Goal: Complete application form

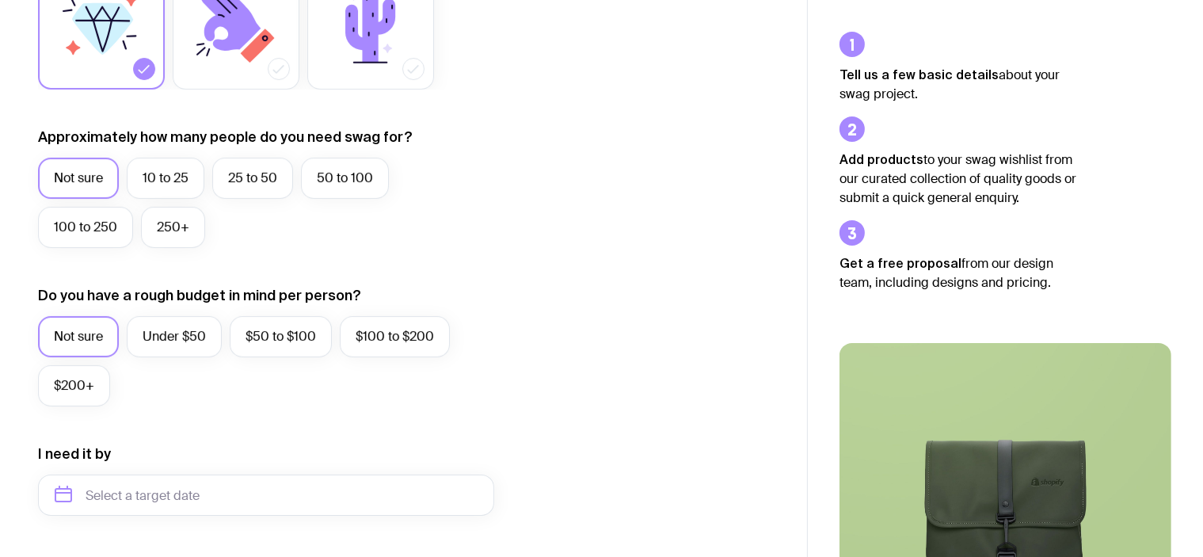
scroll to position [341, 0]
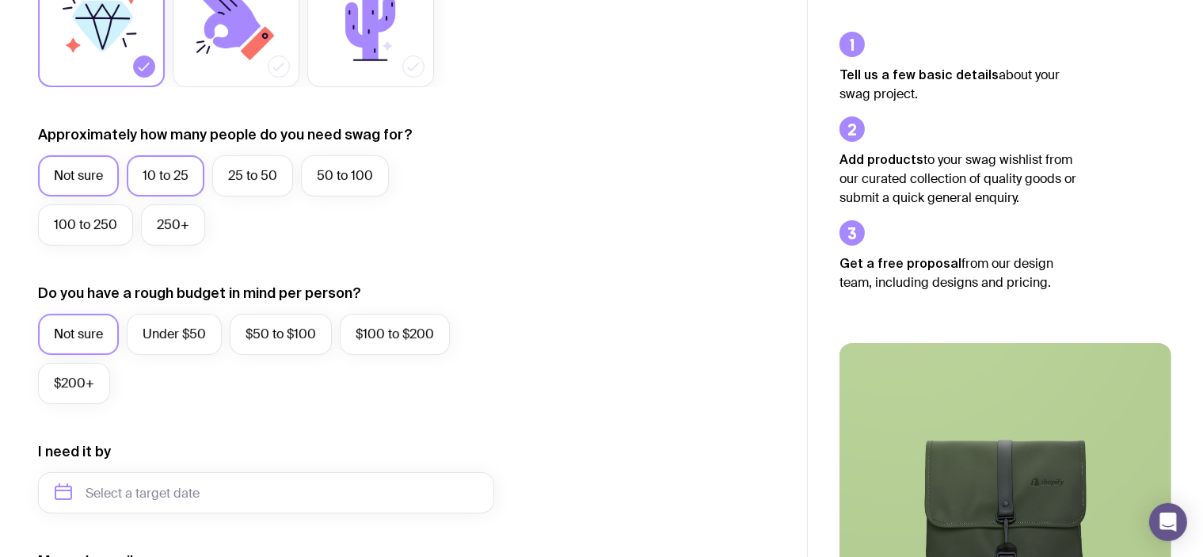
click at [179, 183] on label "10 to 25" at bounding box center [166, 175] width 78 height 41
click at [0, 0] on input "10 to 25" at bounding box center [0, 0] width 0 height 0
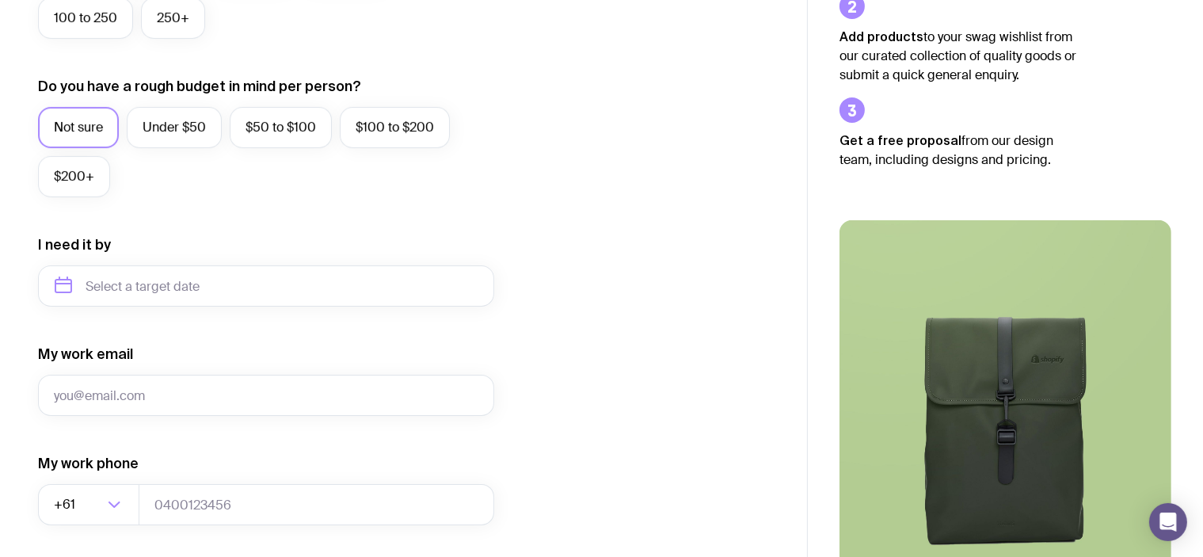
scroll to position [548, 0]
click at [225, 288] on input "text" at bounding box center [266, 284] width 456 height 41
click at [335, 329] on form "I want swag for Customers Team members An event Approximately how many people d…" at bounding box center [266, 211] width 456 height 1034
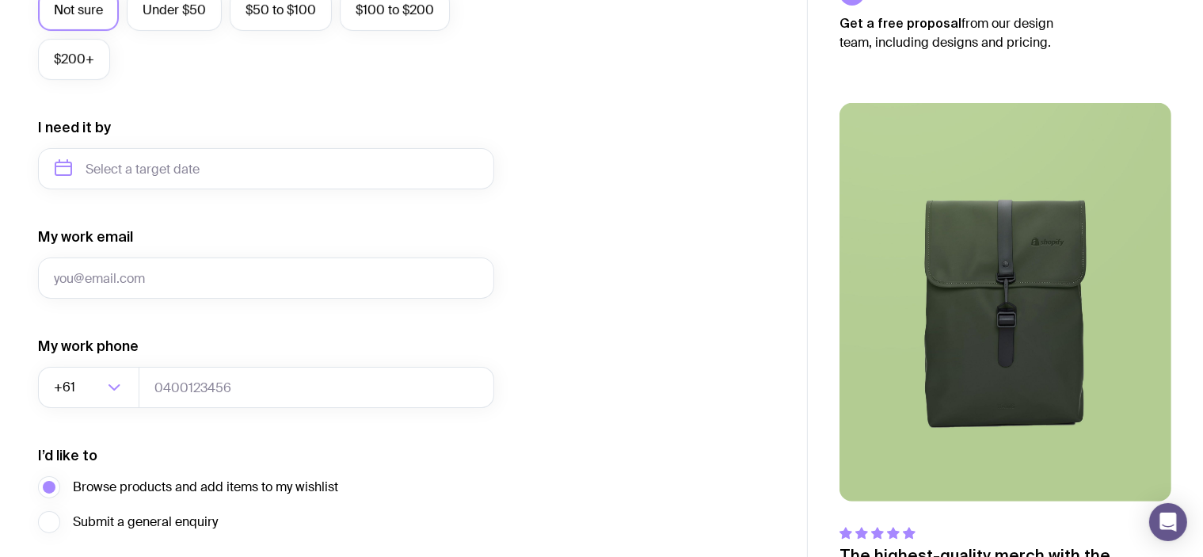
scroll to position [789, 0]
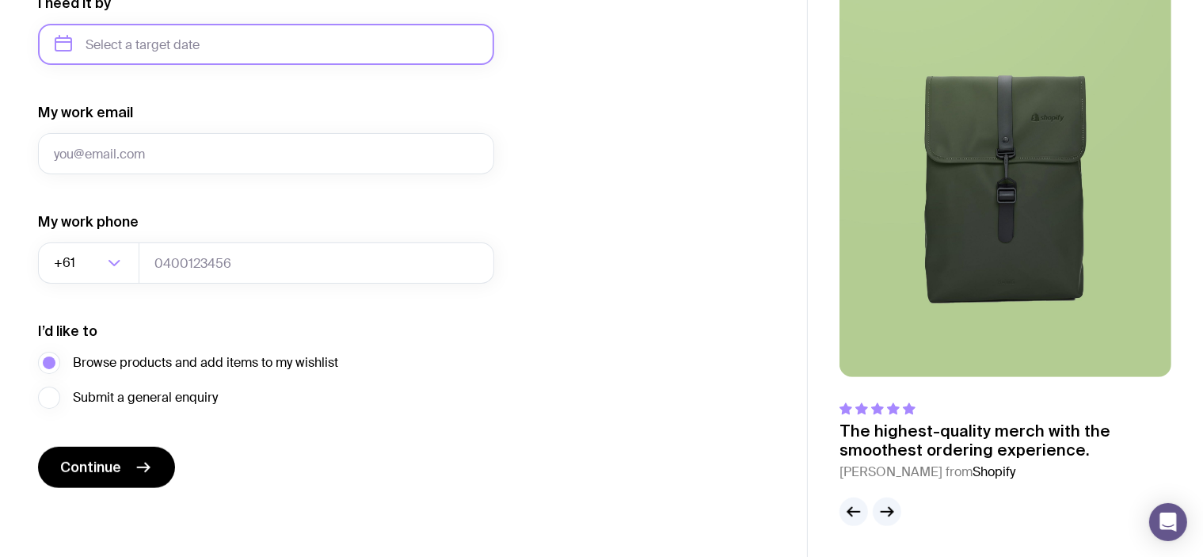
click at [302, 41] on input "text" at bounding box center [266, 44] width 456 height 41
click at [143, 232] on button "Nov" at bounding box center [139, 239] width 58 height 32
type input "[DATE]"
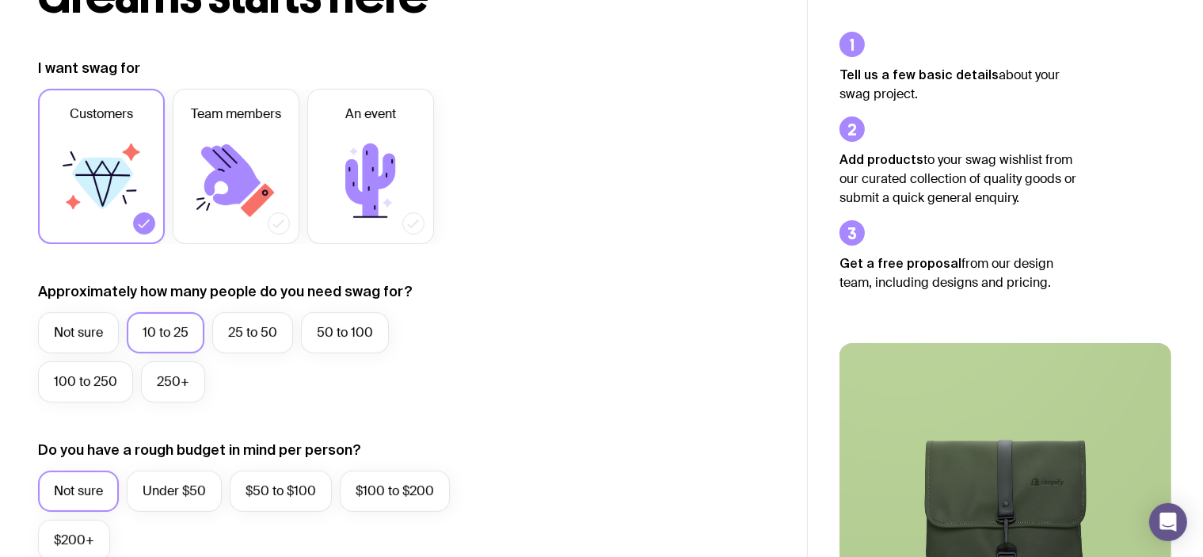
scroll to position [187, 0]
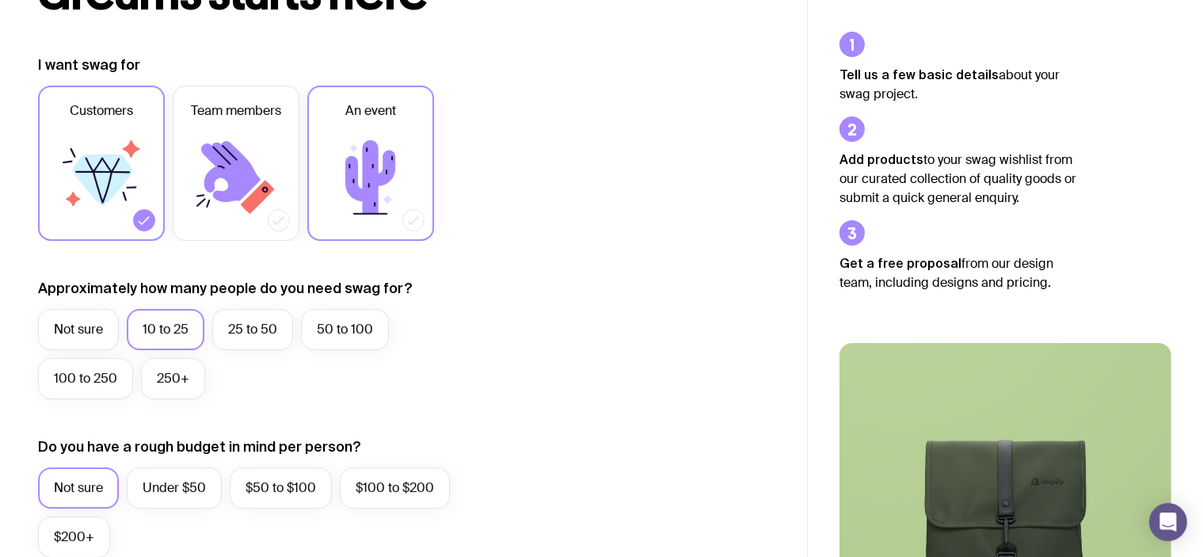
drag, startPoint x: 214, startPoint y: 148, endPoint x: 386, endPoint y: 116, distance: 175.5
click at [386, 116] on span "An event" at bounding box center [370, 110] width 51 height 19
click at [0, 0] on input "An event" at bounding box center [0, 0] width 0 height 0
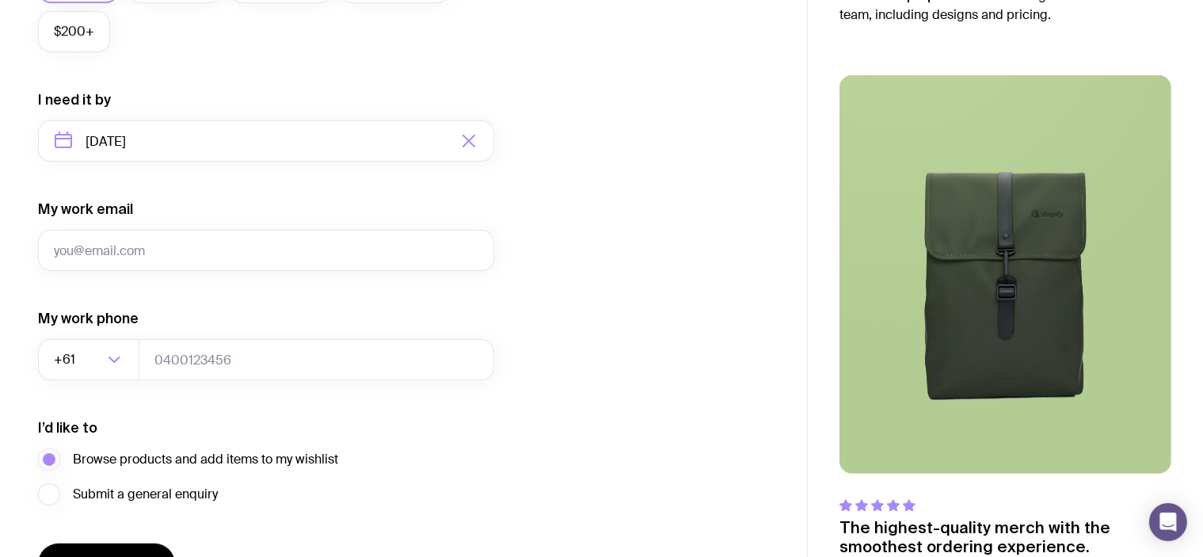
scroll to position [689, 0]
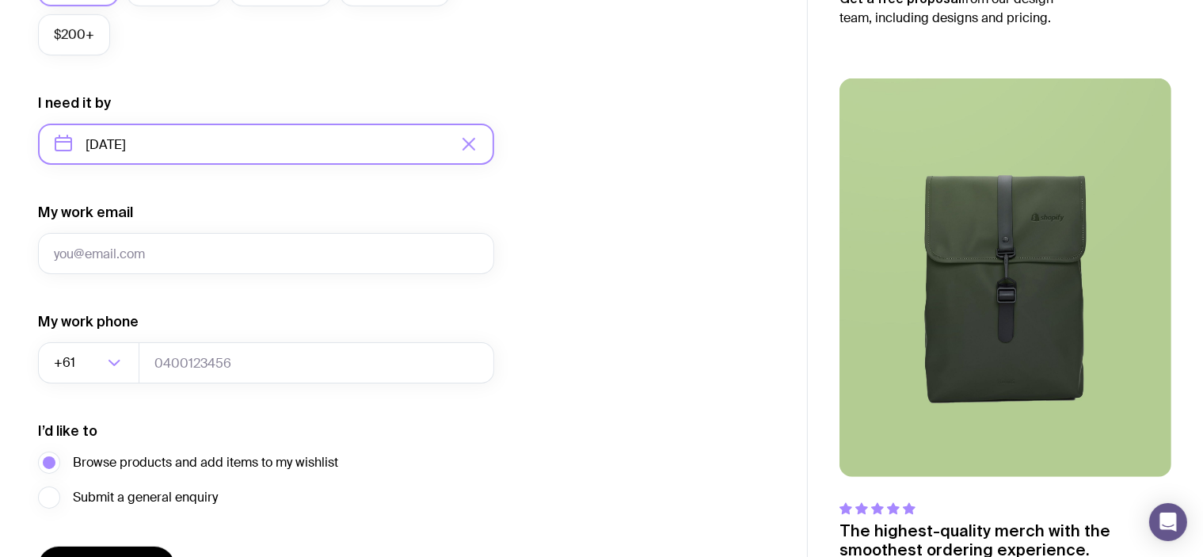
click at [247, 146] on input "[DATE]" at bounding box center [266, 144] width 456 height 41
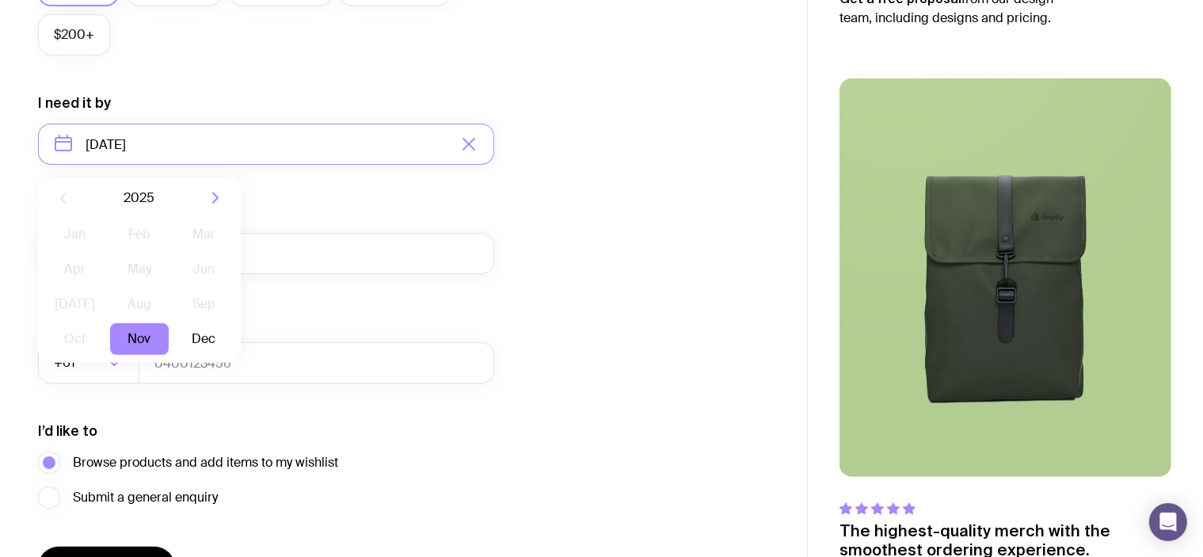
drag, startPoint x: 315, startPoint y: 199, endPoint x: 521, endPoint y: 166, distance: 208.6
click at [521, 166] on div "I want swag for Customers Team members An event Approximately how many people d…" at bounding box center [403, 70] width 731 height 1034
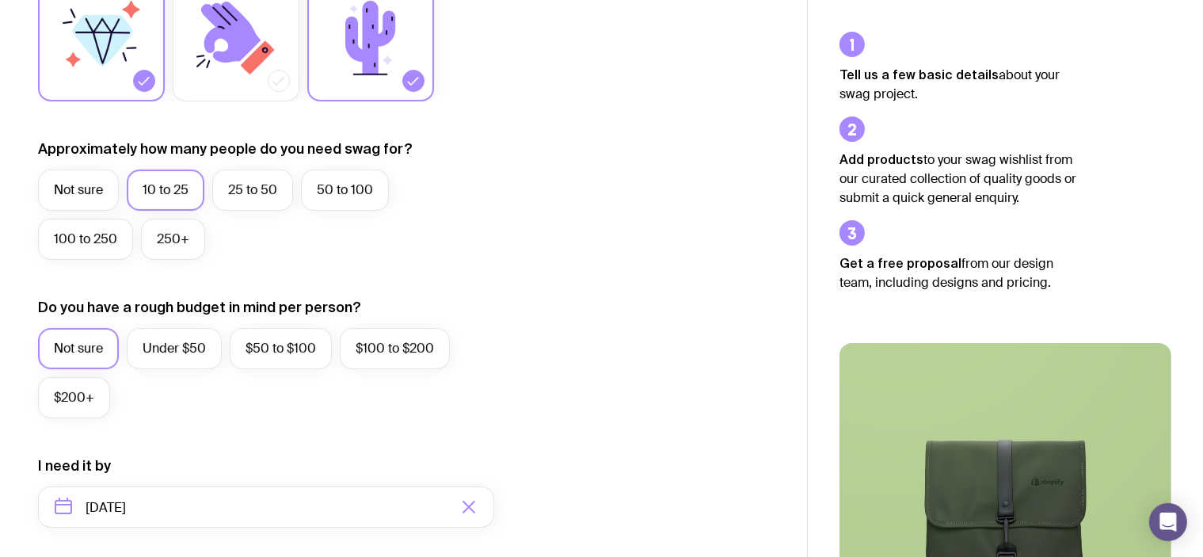
scroll to position [0, 0]
